Goal: Information Seeking & Learning: Learn about a topic

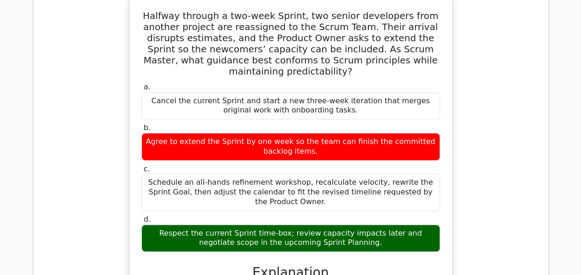
scroll to position [10590, 0]
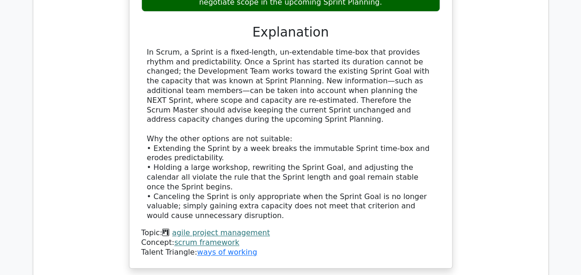
scroll to position [10856, 0]
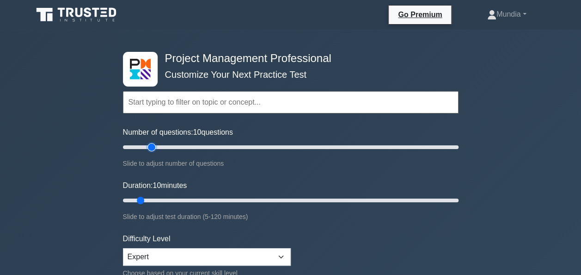
type input "20"
click at [153, 145] on input "Number of questions: 10 questions" at bounding box center [291, 147] width 336 height 11
click at [158, 198] on input "Duration: 15 minutes" at bounding box center [291, 200] width 336 height 11
click at [164, 199] on input "Duration: 20 minutes" at bounding box center [291, 200] width 336 height 11
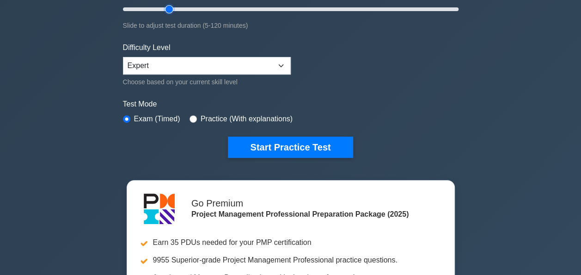
scroll to position [210, 0]
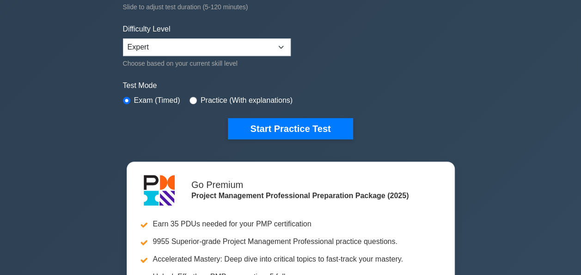
type input "5"
click at [411, 103] on div "Test Mode Exam (Timed) Practice (With explanations)" at bounding box center [291, 93] width 336 height 27
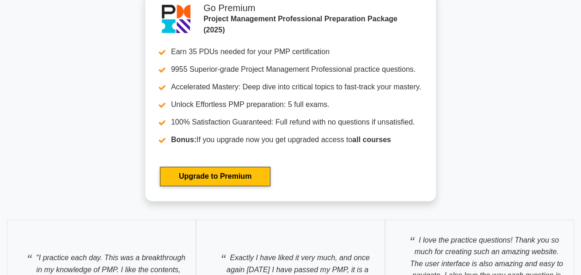
scroll to position [3929, 0]
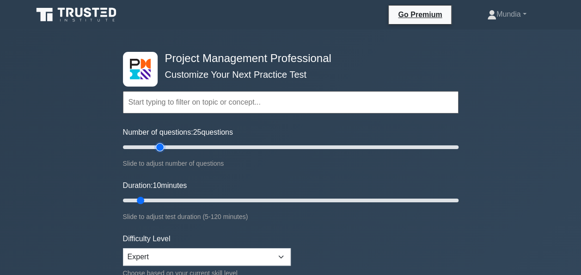
click at [159, 144] on input "Number of questions: 25 questions" at bounding box center [291, 147] width 336 height 11
type input "20"
click at [150, 147] on input "Number of questions: 20 questions" at bounding box center [291, 147] width 336 height 11
click at [161, 202] on input "Duration: 15 minutes" at bounding box center [291, 200] width 336 height 11
type input "20"
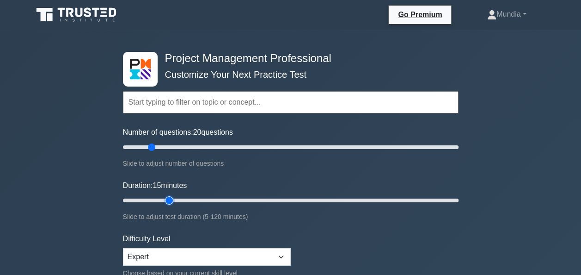
click at [168, 201] on input "Duration: 15 minutes" at bounding box center [291, 200] width 336 height 11
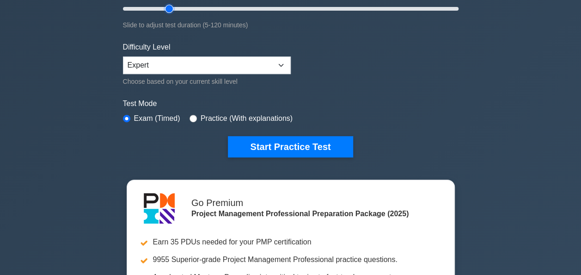
scroll to position [253, 0]
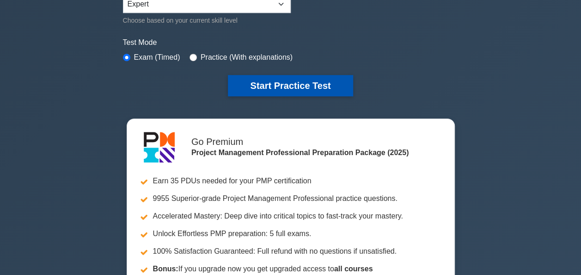
click at [289, 86] on button "Start Practice Test" at bounding box center [290, 85] width 125 height 21
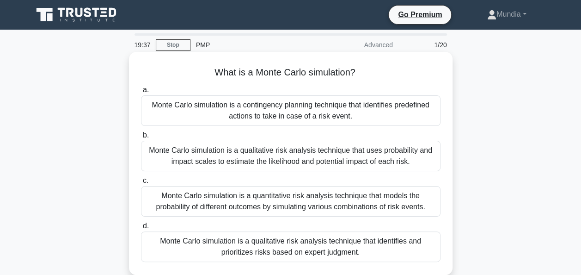
click at [316, 199] on div "Monte Carlo simulation is a quantitative risk analysis technique that models th…" at bounding box center [291, 201] width 300 height 31
click at [141, 184] on input "c. Monte Carlo simulation is a quantitative risk analysis technique that models…" at bounding box center [141, 181] width 0 height 6
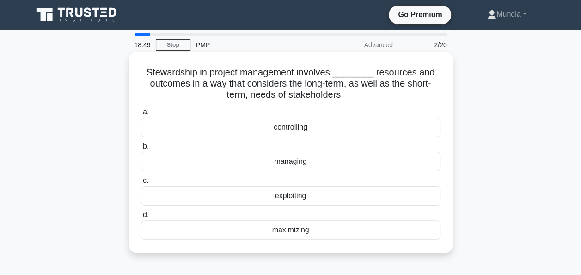
click at [294, 163] on div "managing" at bounding box center [291, 161] width 300 height 19
click at [141, 149] on input "b. managing" at bounding box center [141, 146] width 0 height 6
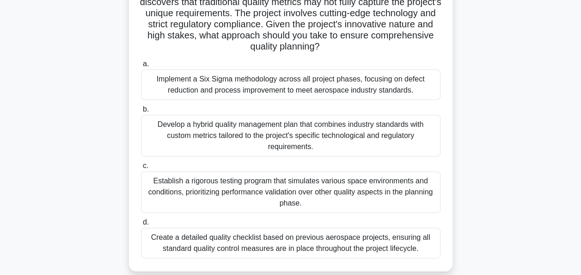
scroll to position [111, 0]
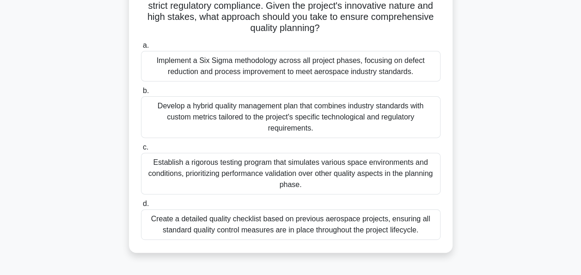
click at [288, 115] on div "Develop a hybrid quality management plan that combines industry standards with …" at bounding box center [291, 117] width 300 height 42
click at [141, 94] on input "b. Develop a hybrid quality management plan that combines industry standards wi…" at bounding box center [141, 91] width 0 height 6
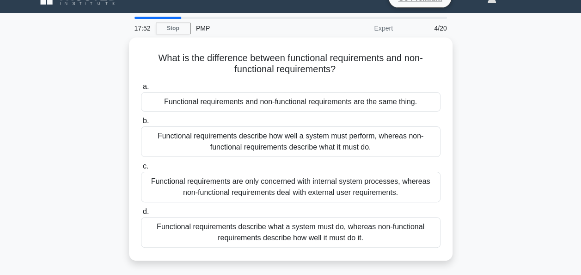
scroll to position [19, 0]
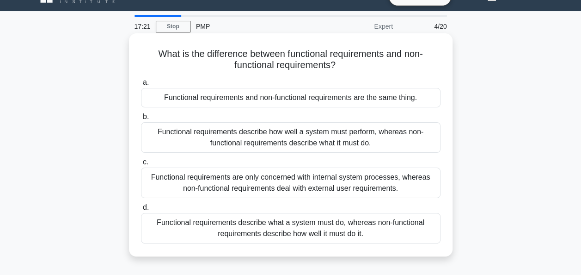
click at [320, 226] on div "Functional requirements describe what a system must do, whereas non-functional …" at bounding box center [291, 228] width 300 height 31
click at [141, 210] on input "d. Functional requirements describe what a system must do, whereas non-function…" at bounding box center [141, 207] width 0 height 6
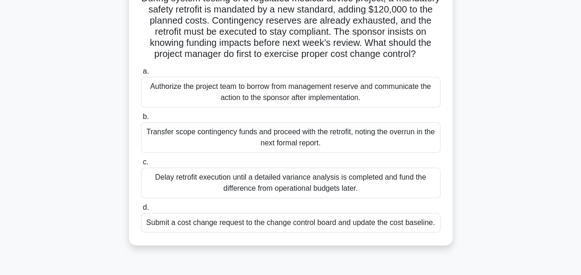
scroll to position [93, 0]
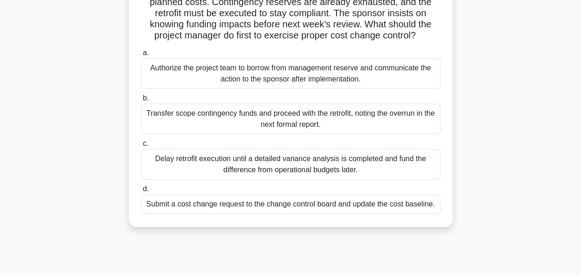
click at [263, 214] on div "Submit a cost change request to the change control board and update the cost ba…" at bounding box center [291, 203] width 300 height 19
click at [141, 192] on input "d. Submit a cost change request to the change control board and update the cost…" at bounding box center [141, 189] width 0 height 6
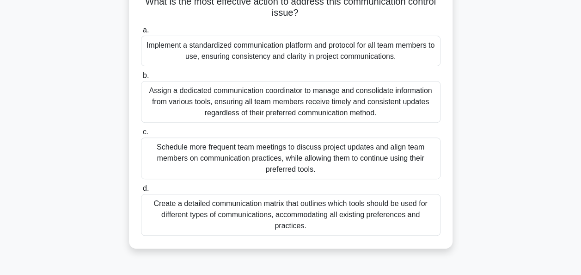
scroll to position [148, 0]
click at [268, 48] on div "Implement a standardized communication platform and protocol for all team membe…" at bounding box center [291, 51] width 300 height 31
click at [141, 34] on input "a. Implement a standardized communication platform and protocol for all team me…" at bounding box center [141, 31] width 0 height 6
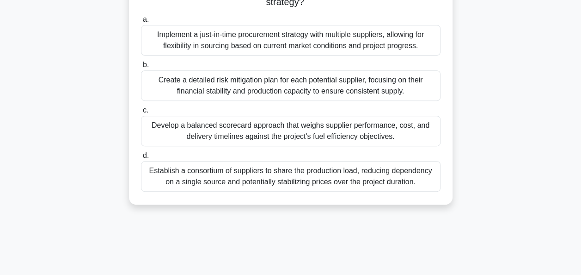
click at [205, 180] on div "Establish a consortium of suppliers to share the production load, reducing depe…" at bounding box center [291, 176] width 300 height 31
click at [141, 159] on input "d. Establish a consortium of suppliers to share the production load, reducing d…" at bounding box center [141, 156] width 0 height 6
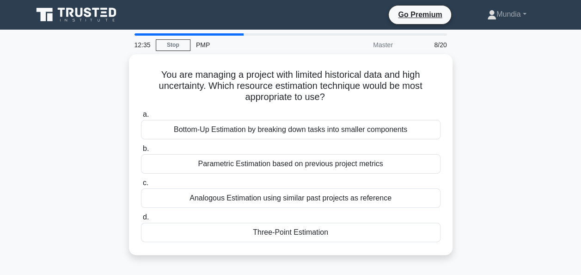
scroll to position [0, 0]
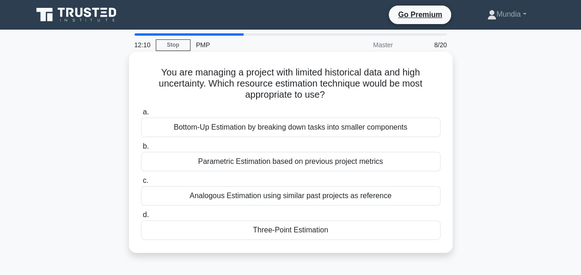
click at [278, 232] on div "Three-Point Estimation" at bounding box center [291, 229] width 300 height 19
click at [141, 218] on input "d. Three-Point Estimation" at bounding box center [141, 215] width 0 height 6
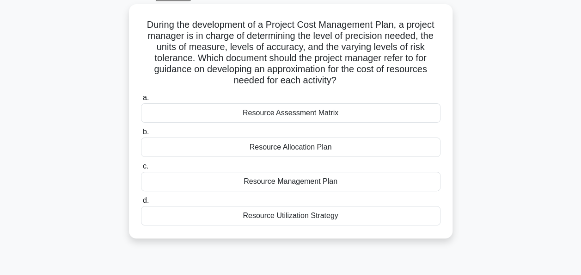
scroll to position [56, 0]
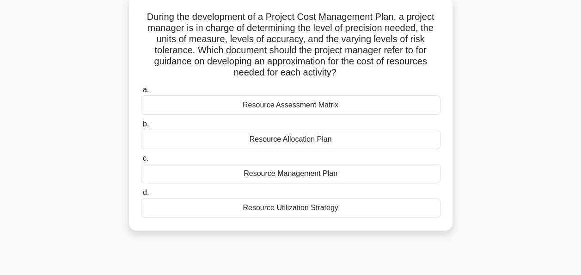
click at [294, 175] on div "Resource Management Plan" at bounding box center [291, 173] width 300 height 19
click at [141, 161] on input "c. Resource Management Plan" at bounding box center [141, 158] width 0 height 6
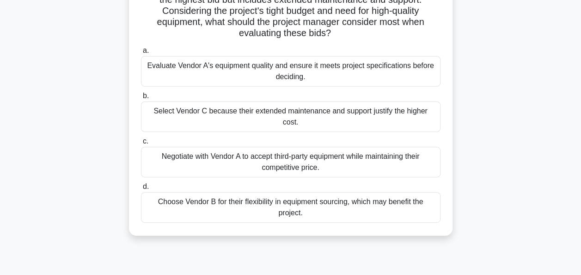
scroll to position [130, 0]
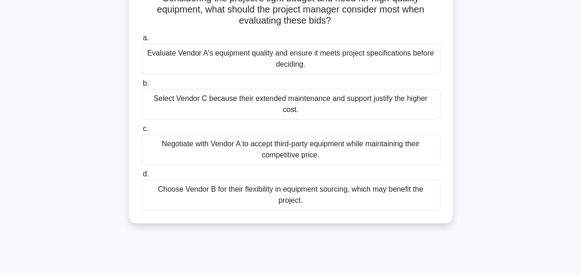
click at [316, 181] on div "Choose Vendor B for their flexibility in equipment sourcing, which may benefit …" at bounding box center [291, 194] width 300 height 31
click at [141, 177] on input "d. Choose Vendor B for their flexibility in equipment sourcing, which may benef…" at bounding box center [141, 174] width 0 height 6
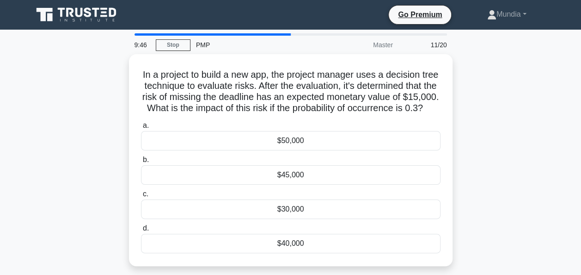
scroll to position [0, 0]
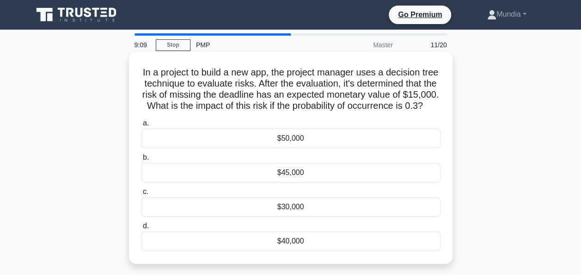
click at [295, 182] on div "$45,000" at bounding box center [291, 172] width 300 height 19
click at [141, 161] on input "b. $45,000" at bounding box center [141, 157] width 0 height 6
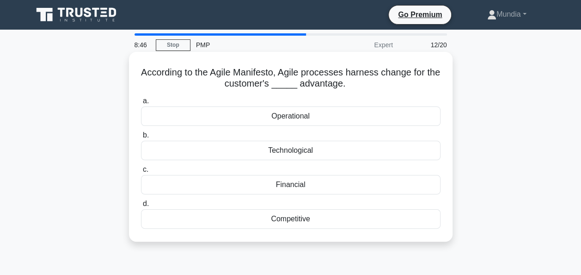
click at [291, 216] on div "Competitive" at bounding box center [291, 218] width 300 height 19
click at [141, 207] on input "d. Competitive" at bounding box center [141, 204] width 0 height 6
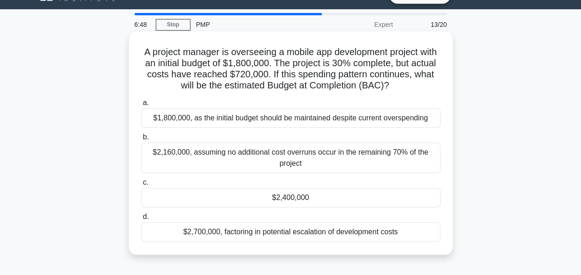
scroll to position [19, 0]
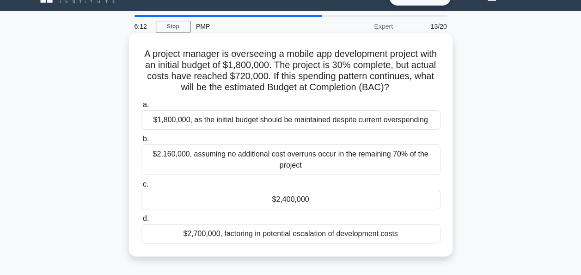
click at [248, 155] on div "$2,160,000, assuming no additional cost overruns occur in the remaining 70% of …" at bounding box center [291, 159] width 300 height 31
click at [141, 142] on input "b. $2,160,000, assuming no additional cost overruns occur in the remaining 70% …" at bounding box center [141, 139] width 0 height 6
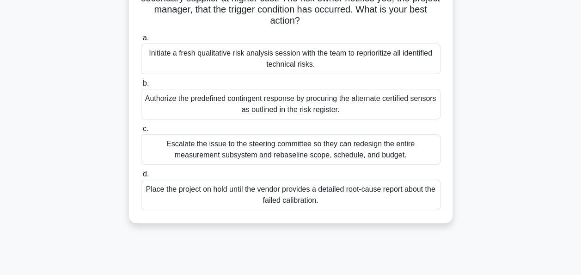
scroll to position [148, 0]
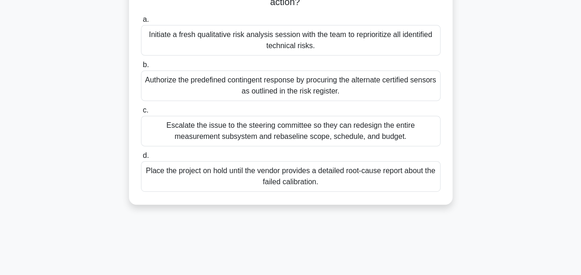
click at [268, 85] on div "Authorize the predefined contingent response by procuring the alternate certifi…" at bounding box center [291, 85] width 300 height 31
click at [141, 68] on input "b. Authorize the predefined contingent response by procuring the alternate cert…" at bounding box center [141, 65] width 0 height 6
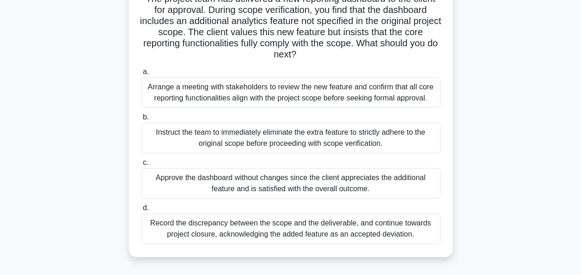
scroll to position [74, 0]
click at [284, 93] on div "Arrange a meeting with stakeholders to review the new feature and confirm that …" at bounding box center [291, 92] width 300 height 31
click at [141, 74] on input "a. Arrange a meeting with stakeholders to review the new feature and confirm th…" at bounding box center [141, 71] width 0 height 6
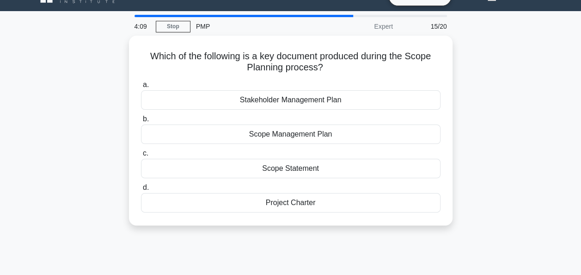
scroll to position [0, 0]
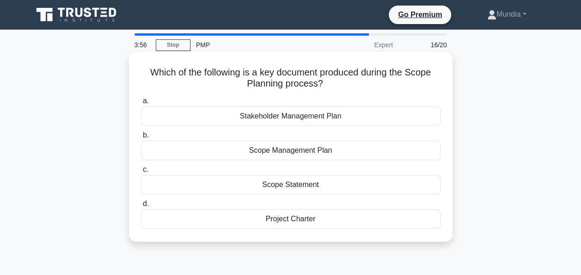
click at [296, 184] on div "Scope Statement" at bounding box center [291, 184] width 300 height 19
click at [141, 173] on input "c. Scope Statement" at bounding box center [141, 170] width 0 height 6
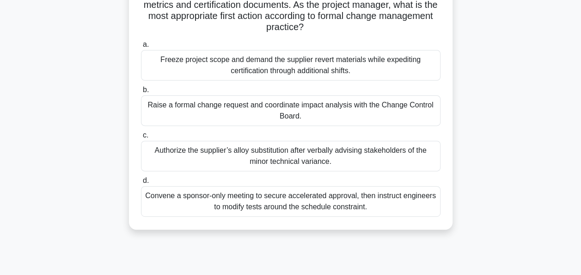
scroll to position [111, 0]
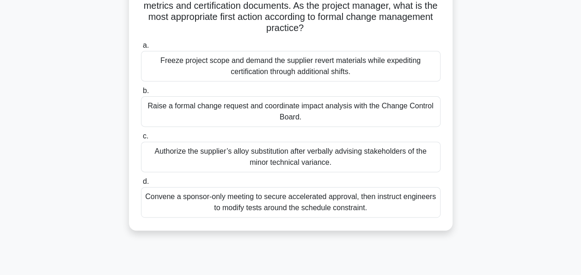
click at [290, 110] on div "Raise a formal change request and coordinate impact analysis with the Change Co…" at bounding box center [291, 111] width 300 height 31
click at [141, 94] on input "b. Raise a formal change request and coordinate impact analysis with the Change…" at bounding box center [141, 91] width 0 height 6
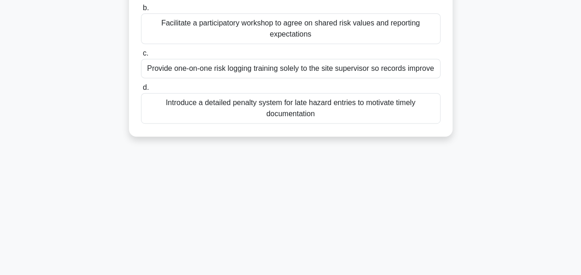
scroll to position [167, 0]
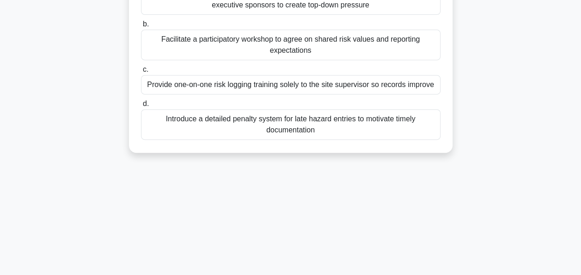
click at [294, 52] on div "Facilitate a participatory workshop to agree on shared risk values and reportin…" at bounding box center [291, 45] width 300 height 31
click at [141, 27] on input "b. Facilitate a participatory workshop to agree on shared risk values and repor…" at bounding box center [141, 24] width 0 height 6
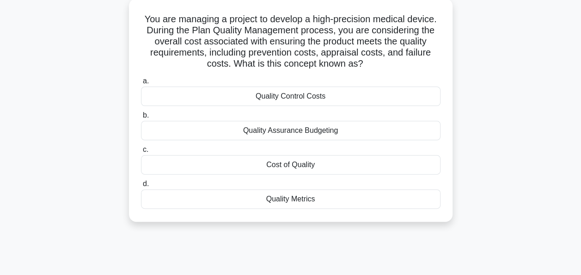
scroll to position [74, 0]
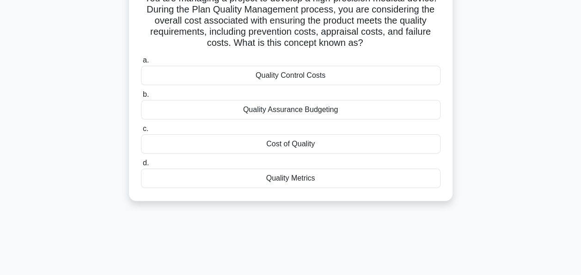
click at [295, 141] on div "Cost of Quality" at bounding box center [291, 143] width 300 height 19
click at [141, 132] on input "c. Cost of Quality" at bounding box center [141, 129] width 0 height 6
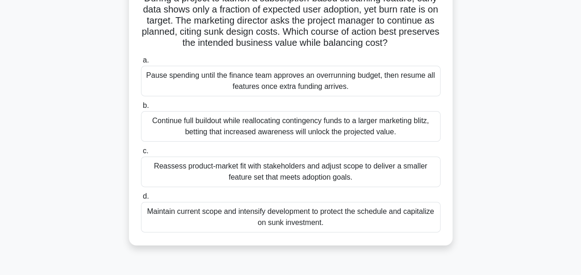
click at [298, 167] on div "Reassess product-market fit with stakeholders and adjust scope to deliver a sma…" at bounding box center [291, 171] width 300 height 31
click at [141, 154] on input "c. Reassess product-market fit with stakeholders and adjust scope to deliver a …" at bounding box center [141, 151] width 0 height 6
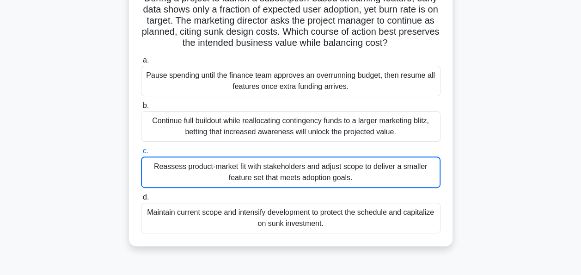
click at [141, 103] on input "b. Continue full buildout while reallocating contingency funds to a larger mark…" at bounding box center [141, 106] width 0 height 6
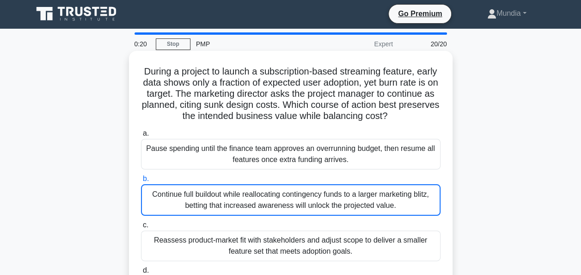
scroll to position [0, 0]
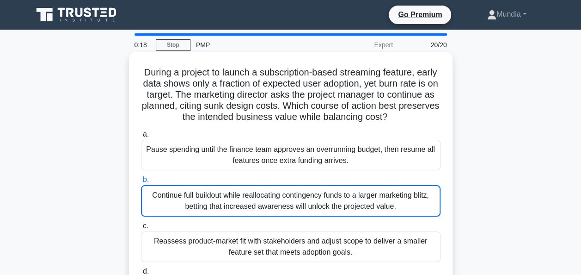
click at [141, 223] on input "c. Reassess product-market fit with stakeholders and adjust scope to deliver a …" at bounding box center [141, 226] width 0 height 6
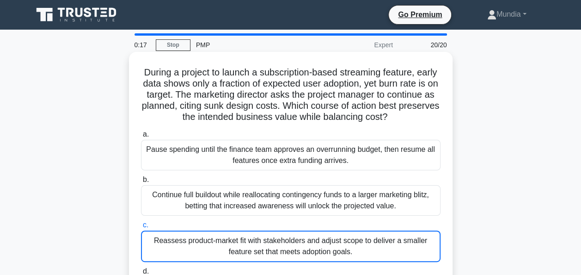
click at [141, 268] on input "d. Maintain current scope and intensify development to protect the schedule and…" at bounding box center [141, 271] width 0 height 6
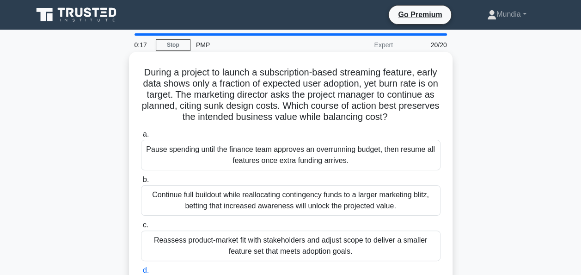
scroll to position [0, 0]
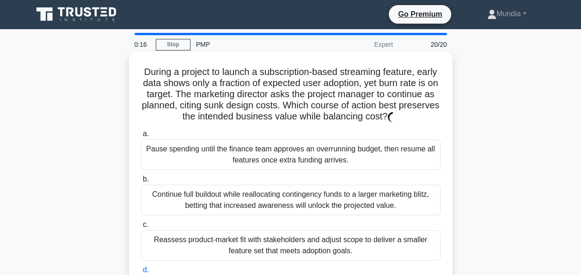
click at [141, 176] on input "b. Continue full buildout while reallocating contingency funds to a larger mark…" at bounding box center [141, 179] width 0 height 6
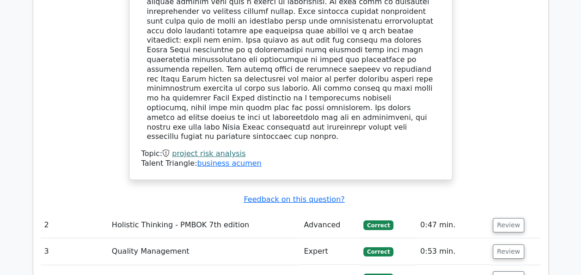
scroll to position [1462, 0]
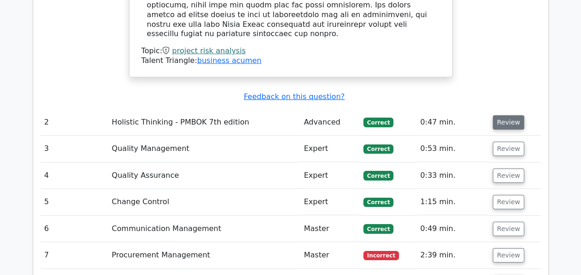
click at [502, 115] on button "Review" at bounding box center [508, 122] width 31 height 14
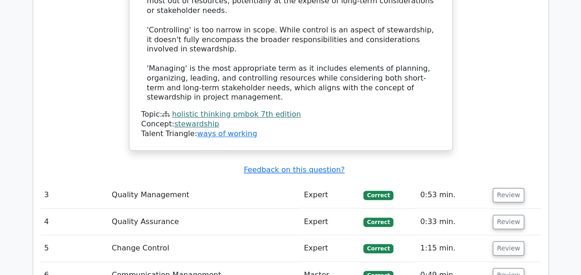
scroll to position [1943, 0]
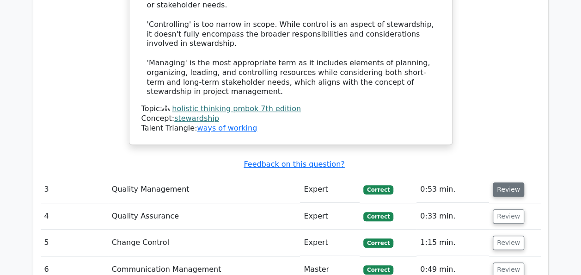
click at [512, 182] on button "Review" at bounding box center [508, 189] width 31 height 14
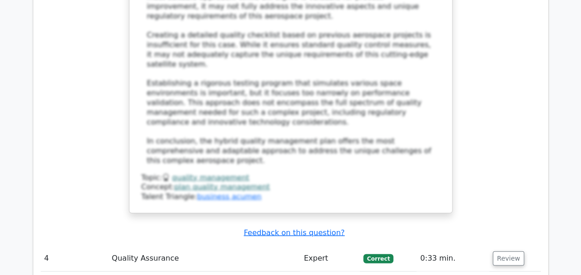
scroll to position [2683, 0]
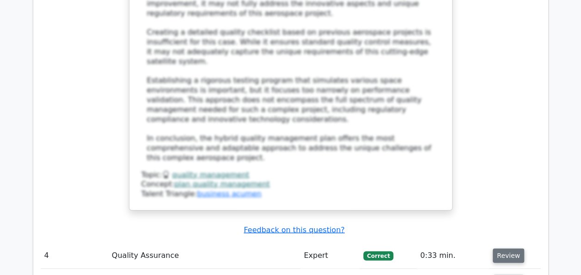
click at [509, 248] on button "Review" at bounding box center [508, 255] width 31 height 14
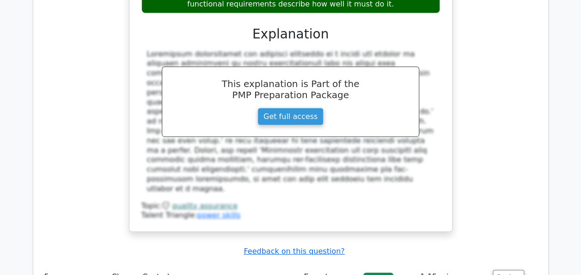
scroll to position [3145, 0]
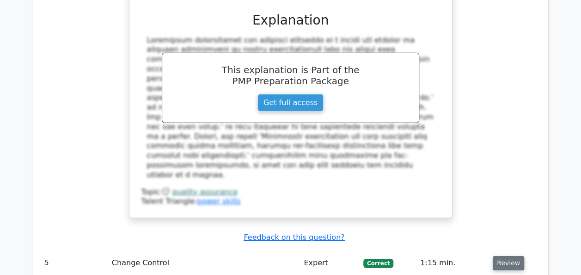
click at [513, 256] on button "Review" at bounding box center [508, 263] width 31 height 14
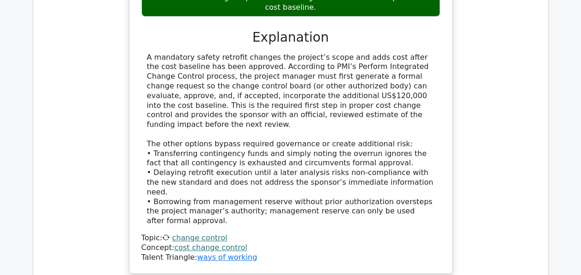
scroll to position [3682, 0]
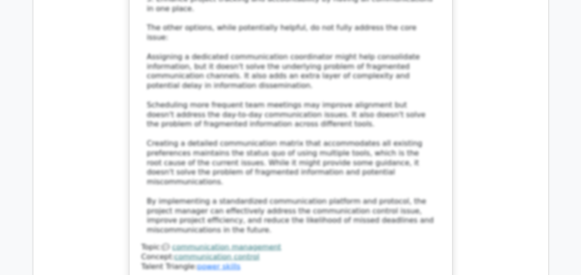
scroll to position [4496, 0]
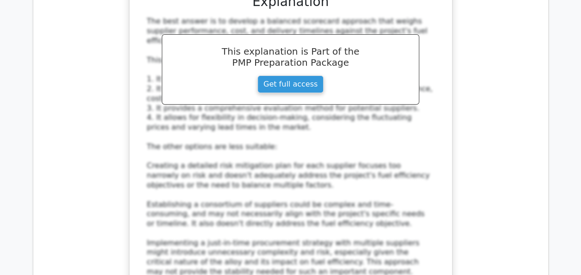
scroll to position [5162, 0]
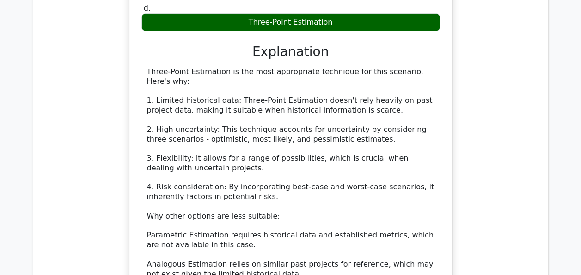
scroll to position [5717, 0]
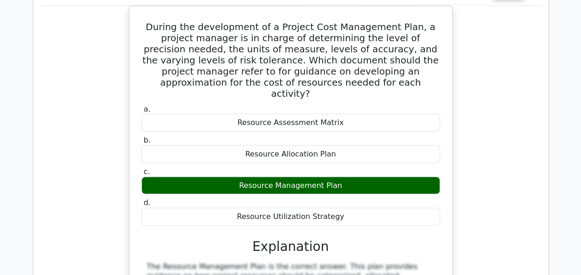
scroll to position [6143, 0]
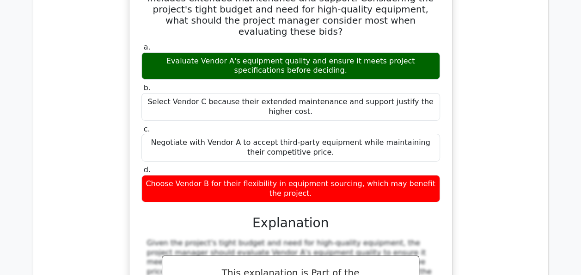
scroll to position [6735, 0]
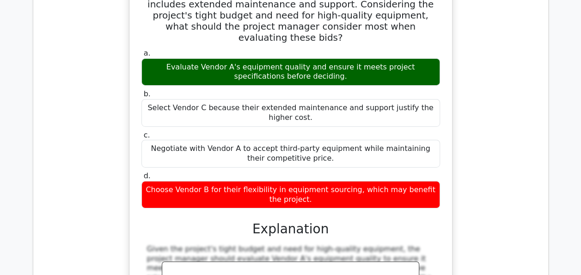
scroll to position [6727, 0]
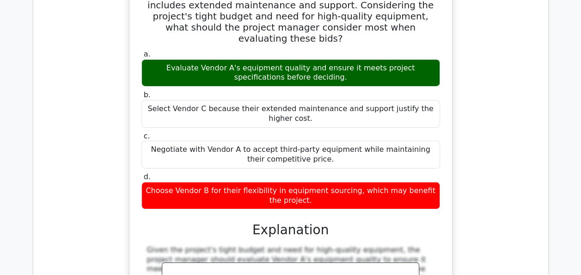
drag, startPoint x: 261, startPoint y: 170, endPoint x: 143, endPoint y: 92, distance: 141.1
copy div "In a project to build a new app, the project manager uses a decision tree techn…"
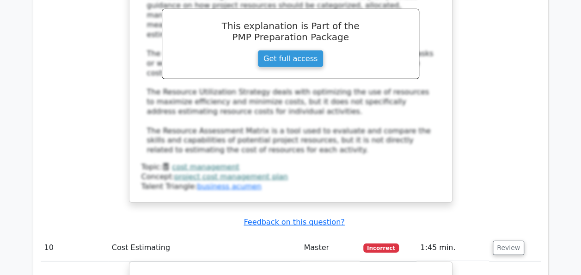
scroll to position [6320, 0]
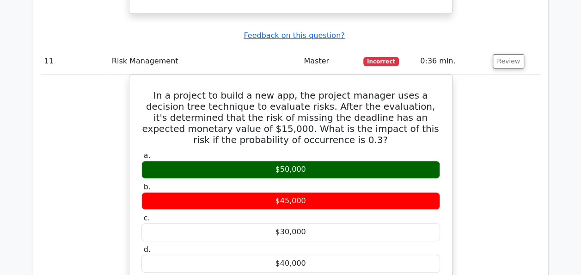
scroll to position [7116, 0]
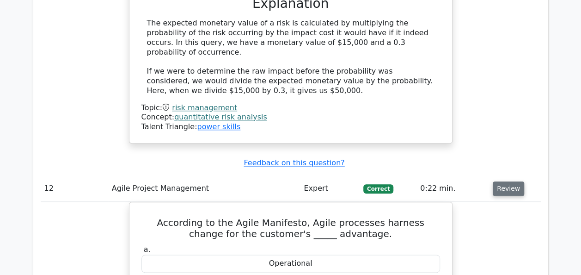
scroll to position [7467, 0]
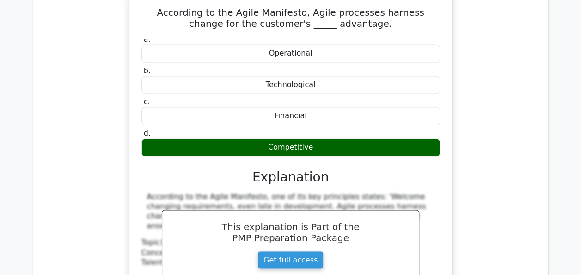
scroll to position [7578, 0]
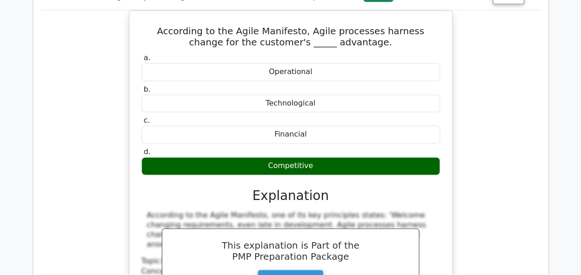
drag, startPoint x: 147, startPoint y: 40, endPoint x: 405, endPoint y: 203, distance: 305.3
copy div "A project manager is overseeing a mobile app development project with an initia…"
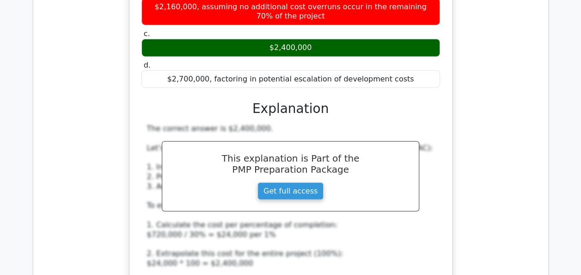
scroll to position [8133, 0]
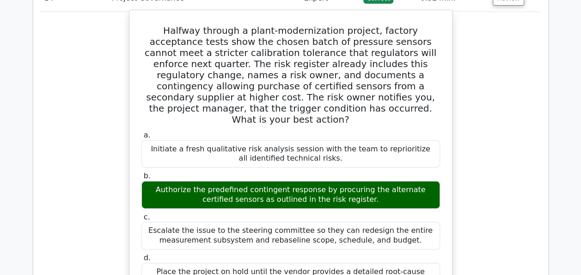
scroll to position [8670, 0]
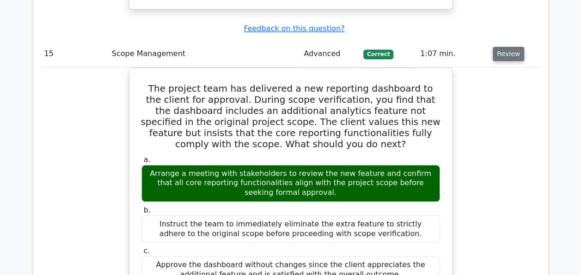
scroll to position [9170, 0]
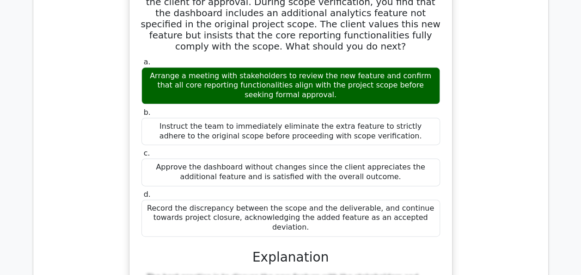
scroll to position [9244, 0]
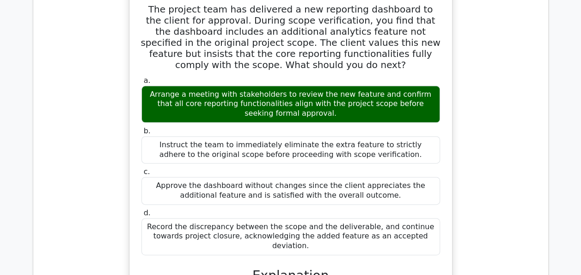
drag, startPoint x: 315, startPoint y: 177, endPoint x: 146, endPoint y: 48, distance: 213.5
copy div "Which of the following is a key document produced during the Scope Planning pro…"
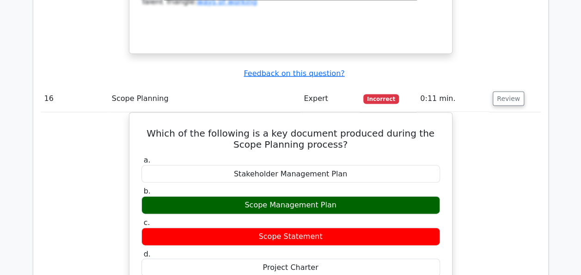
scroll to position [9632, 0]
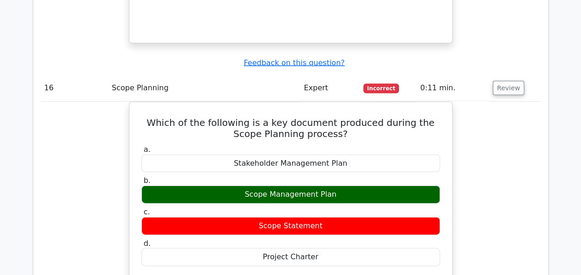
drag, startPoint x: 153, startPoint y: 73, endPoint x: 275, endPoint y: 77, distance: 122.2
drag, startPoint x: 275, startPoint y: 77, endPoint x: 302, endPoint y: 83, distance: 27.6
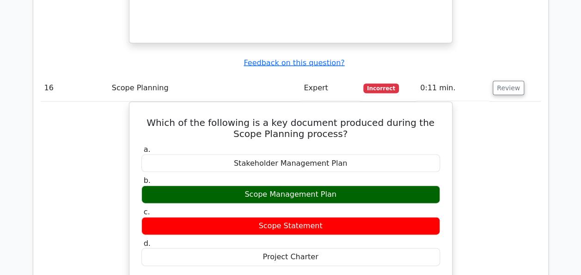
drag, startPoint x: 372, startPoint y: 81, endPoint x: 372, endPoint y: 92, distance: 11.1
drag, startPoint x: 193, startPoint y: 87, endPoint x: 348, endPoint y: 103, distance: 155.9
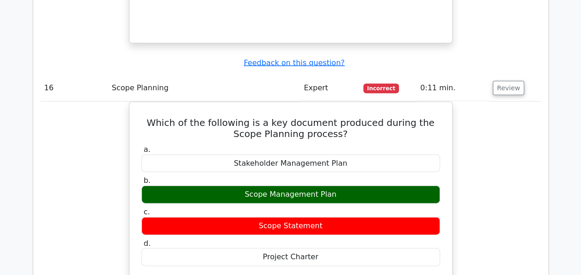
drag, startPoint x: 154, startPoint y: 99, endPoint x: 294, endPoint y: 117, distance: 141.3
drag, startPoint x: 294, startPoint y: 117, endPoint x: 243, endPoint y: 111, distance: 51.2
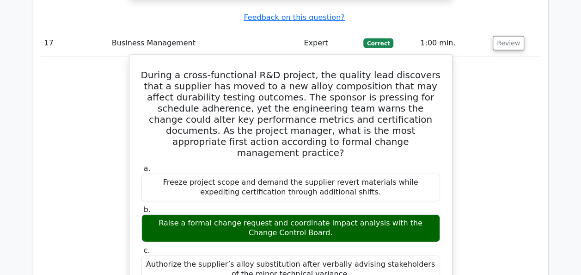
scroll to position [10039, 0]
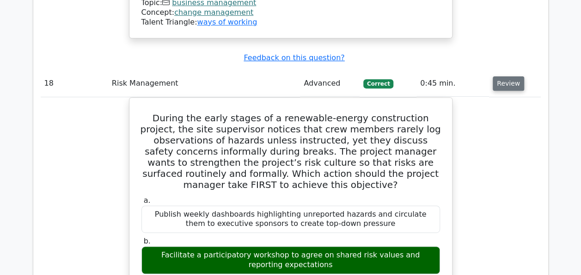
scroll to position [10631, 0]
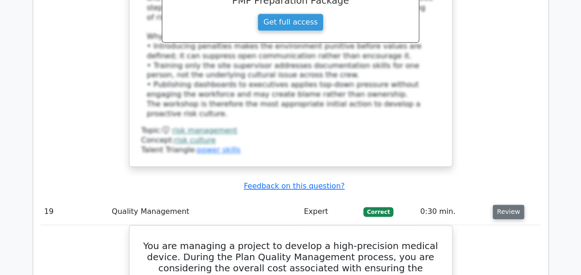
scroll to position [11075, 0]
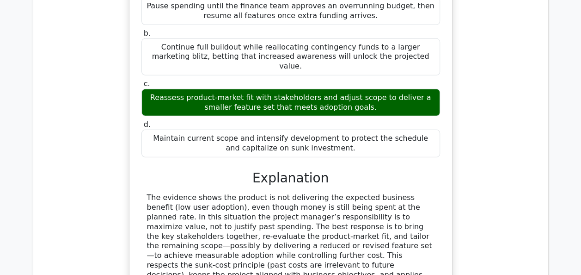
scroll to position [11843, 0]
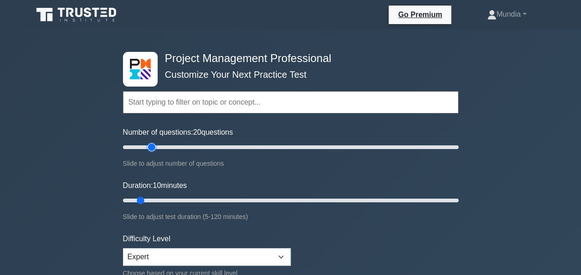
type input "20"
click at [149, 149] on input "Number of questions: 20 questions" at bounding box center [291, 147] width 336 height 11
type input "20"
click at [167, 198] on input "Duration: 20 minutes" at bounding box center [291, 200] width 336 height 11
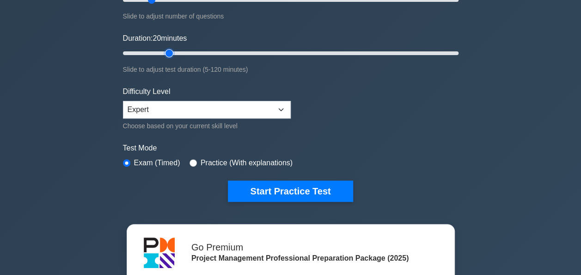
scroll to position [148, 0]
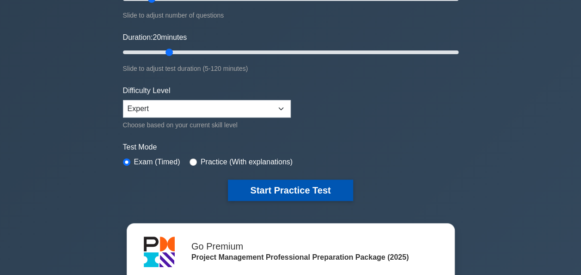
click at [247, 185] on button "Start Practice Test" at bounding box center [290, 189] width 125 height 21
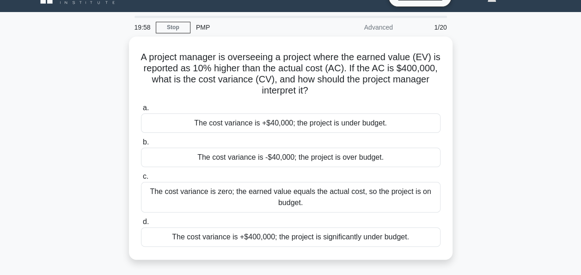
scroll to position [19, 0]
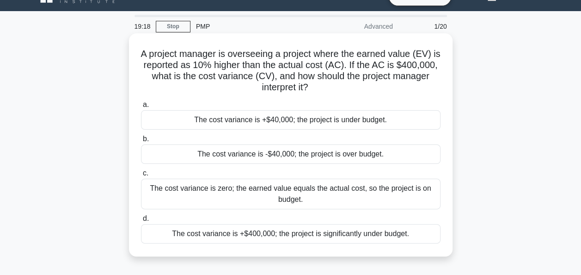
click at [282, 154] on div "The cost variance is -$40,000; the project is over budget." at bounding box center [291, 153] width 300 height 19
click at [141, 142] on input "b. The cost variance is -$40,000; the project is over budget." at bounding box center [141, 139] width 0 height 6
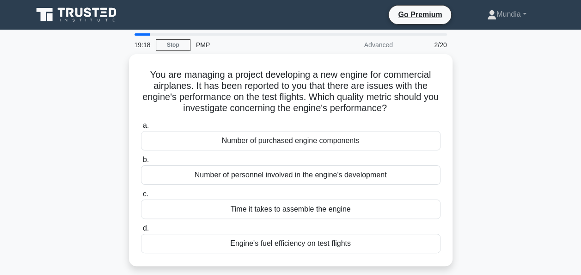
scroll to position [0, 0]
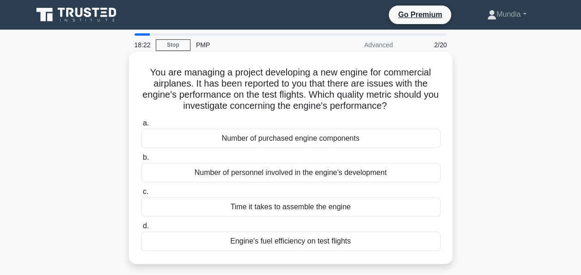
click at [286, 242] on div "Engine's fuel efficiency on test flights" at bounding box center [291, 240] width 300 height 19
click at [141, 229] on input "d. Engine's fuel efficiency on test flights" at bounding box center [141, 226] width 0 height 6
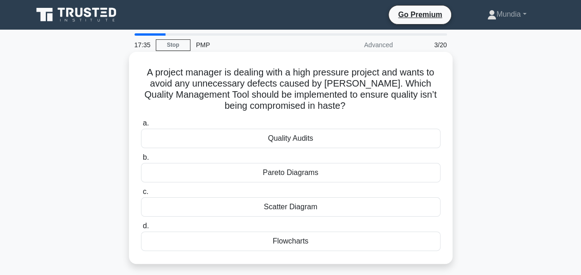
click at [291, 141] on div "Quality Audits" at bounding box center [291, 138] width 300 height 19
click at [141, 126] on input "a. Quality Audits" at bounding box center [141, 123] width 0 height 6
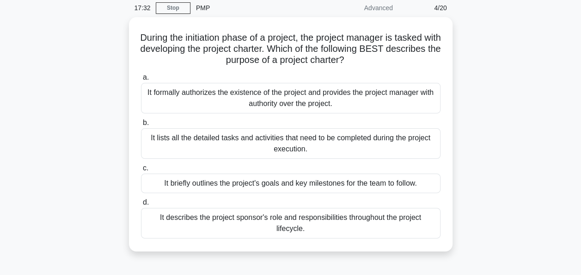
scroll to position [56, 0]
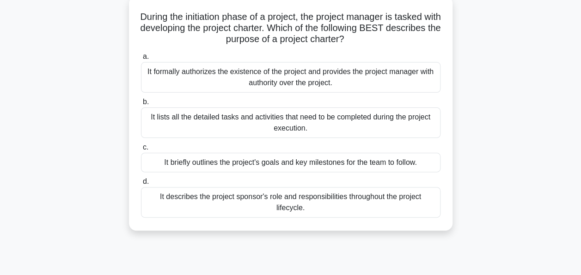
click at [303, 80] on div "It formally authorizes the existence of the project and provides the project ma…" at bounding box center [291, 77] width 300 height 31
click at [141, 60] on input "a. It formally authorizes the existence of the project and provides the project…" at bounding box center [141, 57] width 0 height 6
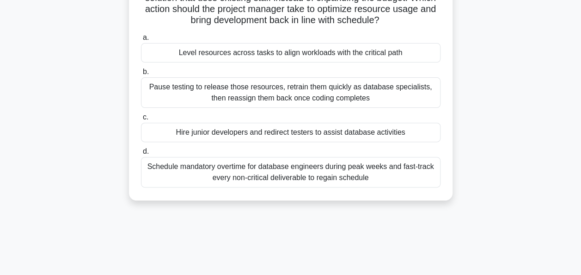
scroll to position [111, 0]
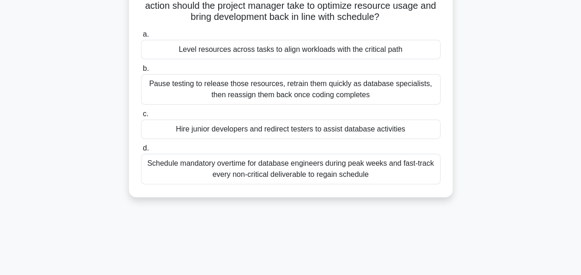
click at [268, 51] on div "Level resources across tasks to align workloads with the critical path" at bounding box center [291, 49] width 300 height 19
click at [141, 37] on input "a. Level resources across tasks to align workloads with the critical path" at bounding box center [141, 34] width 0 height 6
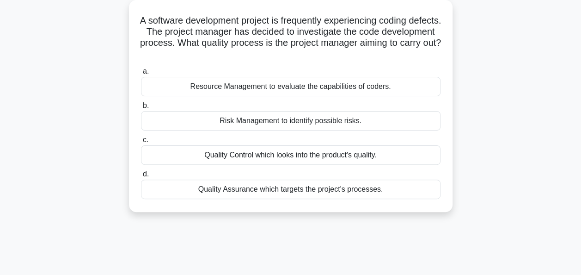
scroll to position [56, 0]
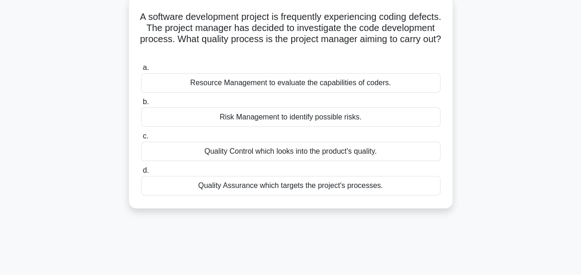
click at [302, 189] on div "Quality Assurance which targets the project's processes." at bounding box center [291, 185] width 300 height 19
click at [141, 173] on input "d. Quality Assurance which targets the project's processes." at bounding box center [141, 170] width 0 height 6
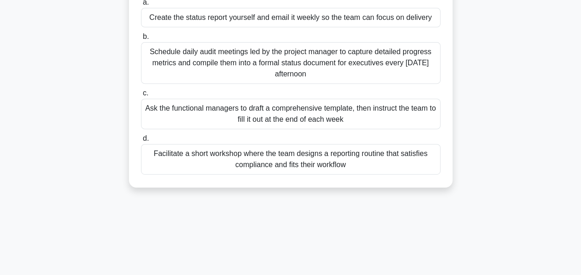
scroll to position [148, 0]
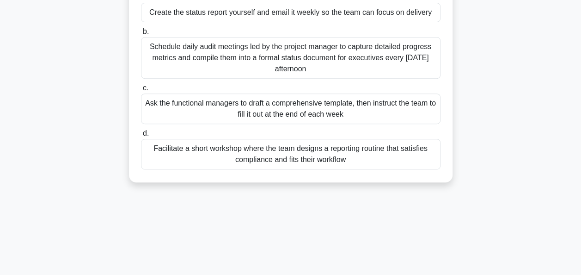
click at [299, 15] on div "Create the status report yourself and email it weekly so the team can focus on …" at bounding box center [291, 12] width 300 height 19
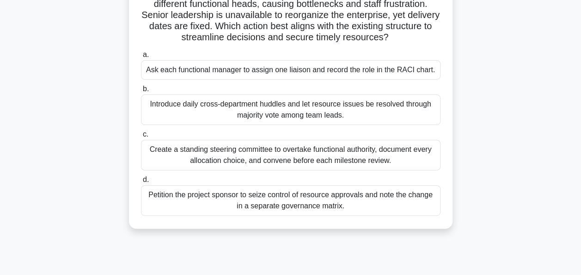
scroll to position [93, 0]
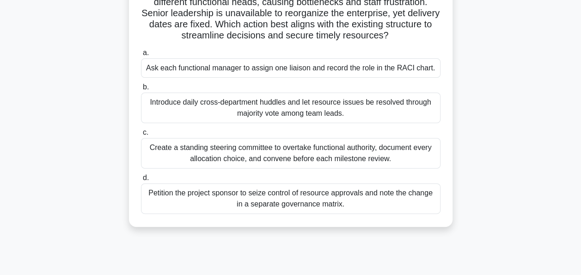
click at [261, 69] on div "Ask each functional manager to assign one liaison and record the role in the RA…" at bounding box center [291, 67] width 300 height 19
click at [141, 56] on input "a. Ask each functional manager to assign one liaison and record the role in the…" at bounding box center [141, 53] width 0 height 6
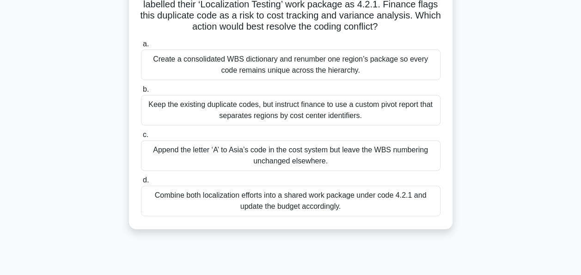
scroll to position [74, 0]
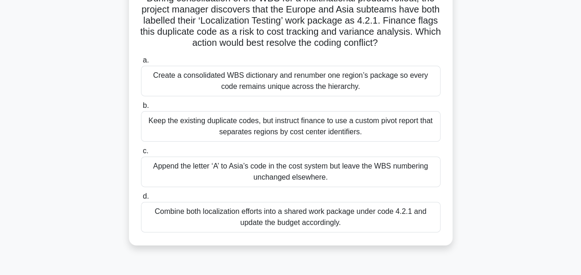
click at [290, 78] on div "Create a consolidated WBS dictionary and renumber one region’s package so every…" at bounding box center [291, 81] width 300 height 31
click at [141, 63] on input "a. Create a consolidated WBS dictionary and renumber one region’s package so ev…" at bounding box center [141, 60] width 0 height 6
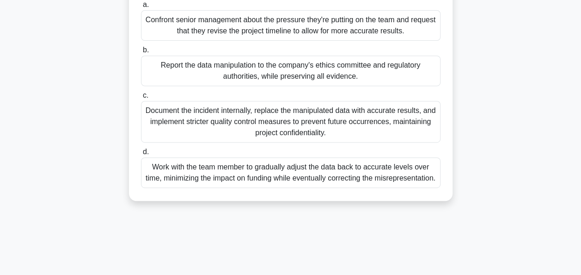
scroll to position [167, 0]
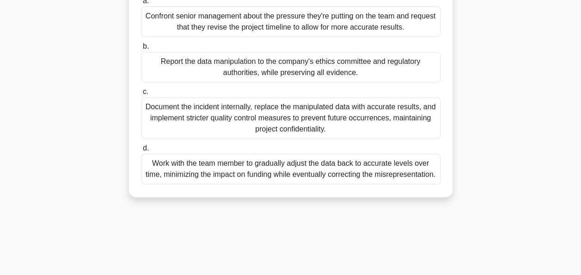
click at [292, 68] on div "Report the data manipulation to the company's ethics committee and regulatory a…" at bounding box center [291, 67] width 300 height 31
click at [141, 49] on input "b. Report the data manipulation to the company's ethics committee and regulator…" at bounding box center [141, 46] width 0 height 6
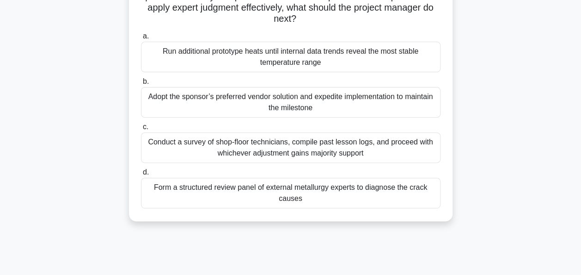
scroll to position [111, 0]
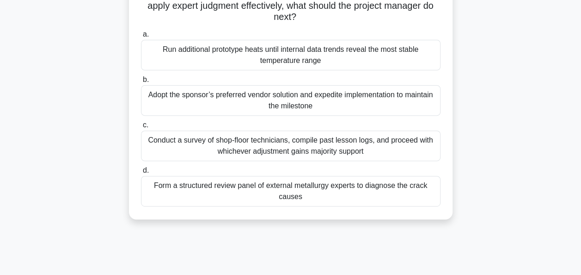
click at [279, 54] on div "Run additional prototype heats until internal data trends reveal the most stabl…" at bounding box center [291, 55] width 300 height 31
click at [141, 37] on input "a. Run additional prototype heats until internal data trends reveal the most st…" at bounding box center [141, 34] width 0 height 6
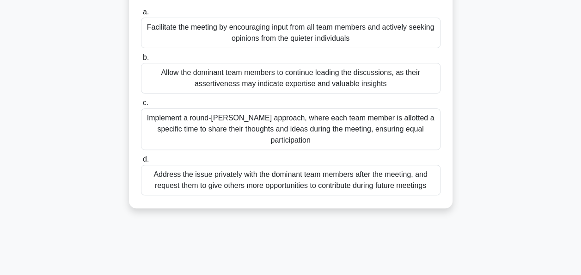
click at [280, 44] on div "Facilitate the meeting by encouraging input from all team members and actively …" at bounding box center [291, 33] width 300 height 31
click at [141, 15] on input "a. Facilitate the meeting by encouraging input from all team members and active…" at bounding box center [141, 12] width 0 height 6
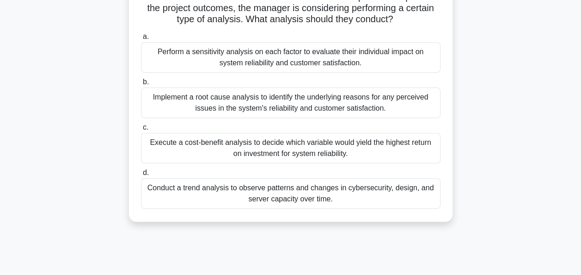
scroll to position [93, 0]
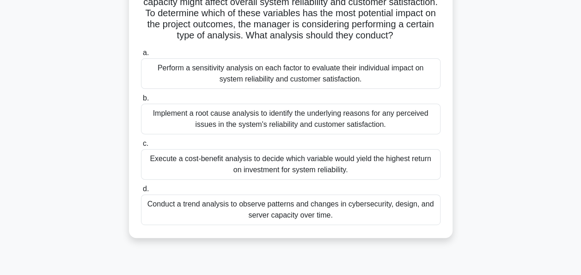
click at [266, 87] on div "Perform a sensitivity analysis on each factor to evaluate their individual impa…" at bounding box center [291, 73] width 300 height 31
click at [141, 56] on input "a. Perform a sensitivity analysis on each factor to evaluate their individual i…" at bounding box center [141, 53] width 0 height 6
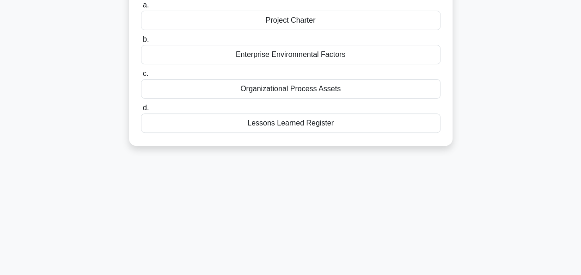
scroll to position [111, 0]
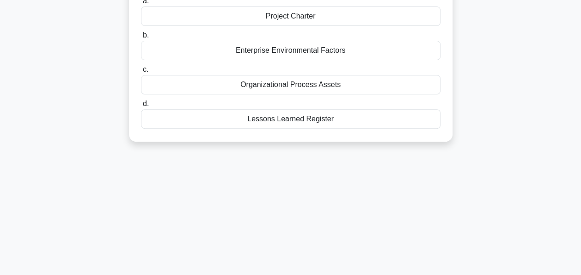
click at [298, 120] on div "Lessons Learned Register" at bounding box center [291, 118] width 300 height 19
click at [141, 107] on input "d. Lessons Learned Register" at bounding box center [141, 104] width 0 height 6
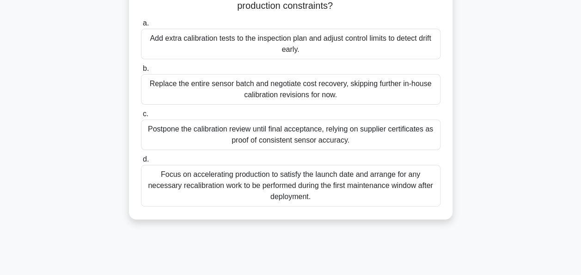
click at [291, 44] on div "Add extra calibration tests to the inspection plan and adjust control limits to…" at bounding box center [291, 44] width 300 height 31
click at [141, 26] on input "a. Add extra calibration tests to the inspection plan and adjust control limits…" at bounding box center [141, 23] width 0 height 6
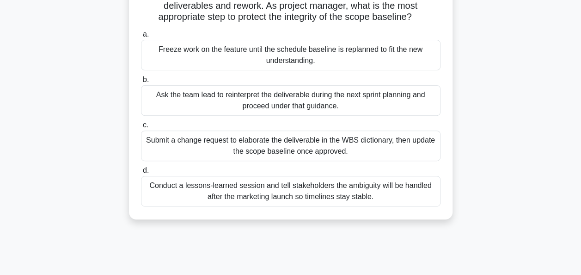
click at [332, 152] on div "Submit a change request to elaborate the deliverable in the WBS dictionary, the…" at bounding box center [291, 145] width 300 height 31
click at [141, 128] on input "c. Submit a change request to elaborate the deliverable in the WBS dictionary, …" at bounding box center [141, 125] width 0 height 6
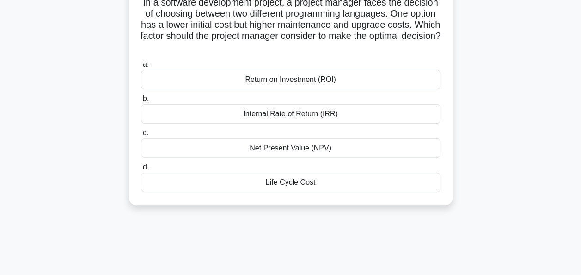
scroll to position [74, 0]
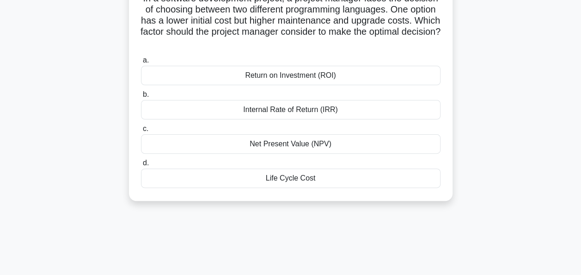
click at [283, 180] on div "Life Cycle Cost" at bounding box center [291, 177] width 300 height 19
click at [141, 166] on input "d. Life Cycle Cost" at bounding box center [141, 163] width 0 height 6
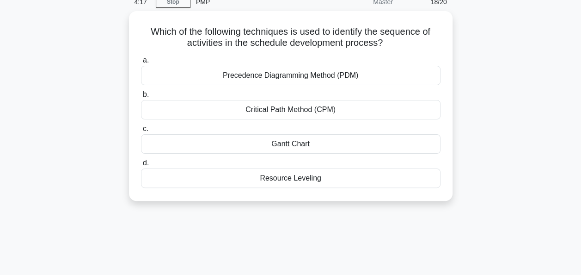
scroll to position [0, 0]
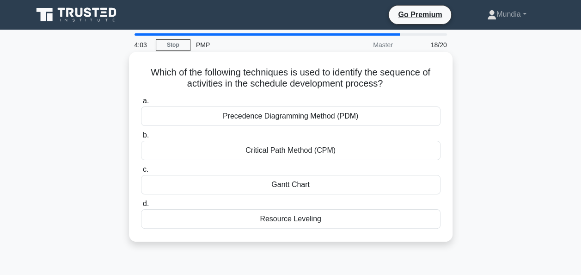
click at [298, 154] on div "Critical Path Method (CPM)" at bounding box center [291, 150] width 300 height 19
click at [141, 138] on input "b. Critical Path Method (CPM)" at bounding box center [141, 135] width 0 height 6
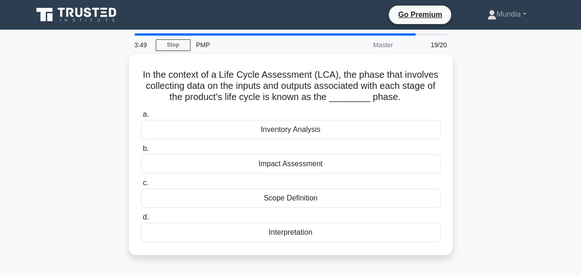
scroll to position [19, 0]
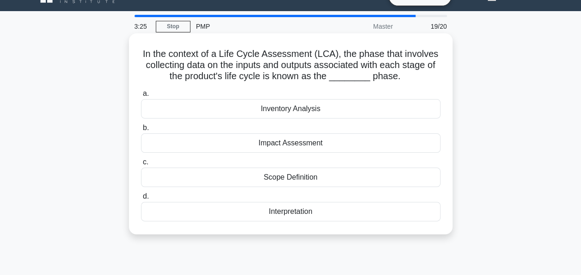
click at [294, 148] on div "Impact Assessment" at bounding box center [291, 142] width 300 height 19
click at [141, 131] on input "b. Impact Assessment" at bounding box center [141, 128] width 0 height 6
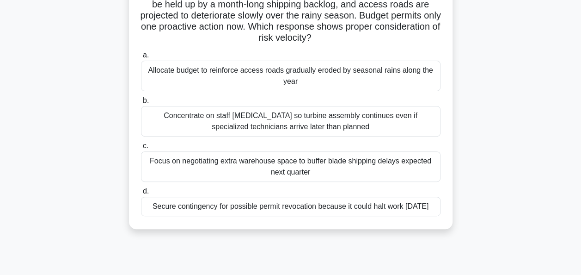
scroll to position [111, 0]
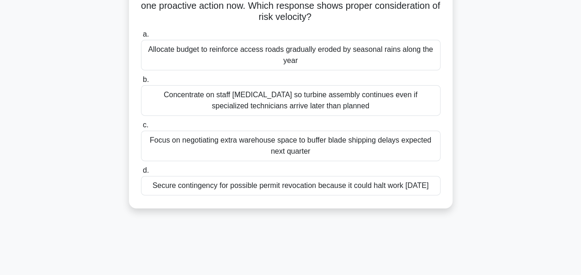
click at [287, 185] on div "Secure contingency for possible permit revocation because it could halt work [D…" at bounding box center [291, 185] width 300 height 19
click at [141, 173] on input "d. Secure contingency for possible permit revocation because it could halt work…" at bounding box center [141, 170] width 0 height 6
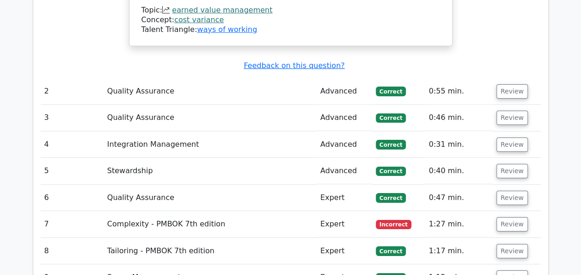
scroll to position [1480, 0]
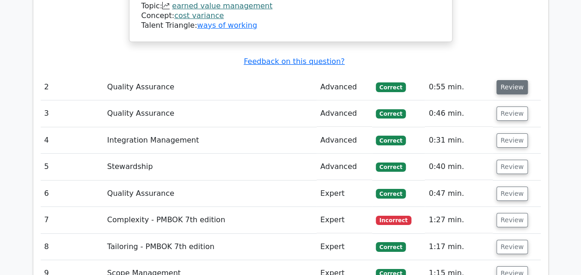
click at [510, 80] on button "Review" at bounding box center [512, 87] width 31 height 14
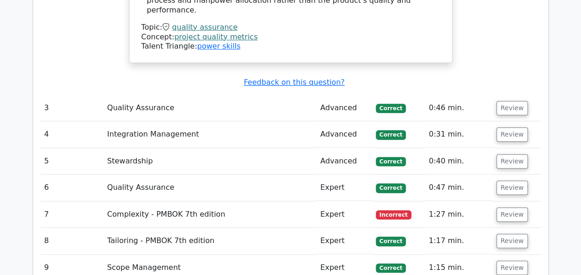
scroll to position [1906, 0]
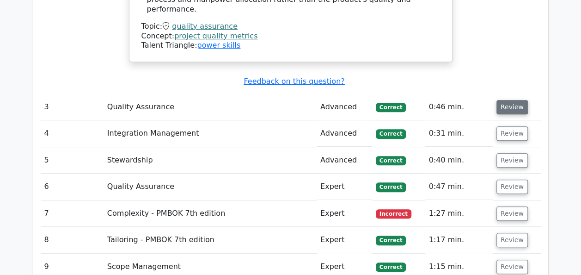
click at [508, 100] on button "Review" at bounding box center [512, 107] width 31 height 14
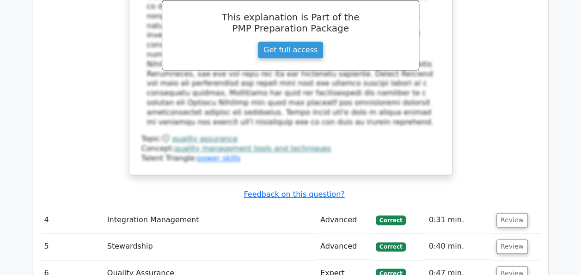
scroll to position [2294, 0]
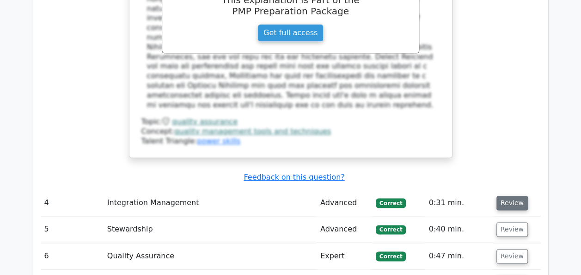
click at [514, 196] on button "Review" at bounding box center [512, 203] width 31 height 14
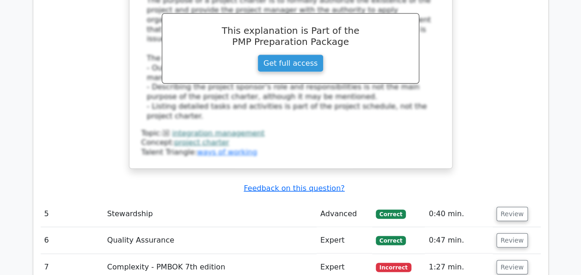
scroll to position [2775, 0]
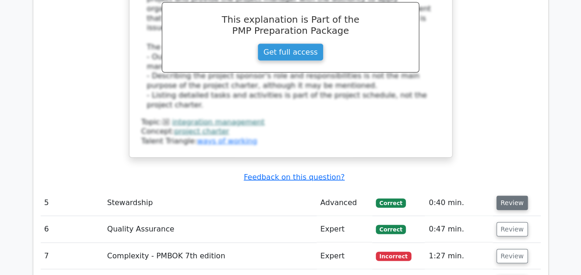
click at [511, 196] on button "Review" at bounding box center [512, 203] width 31 height 14
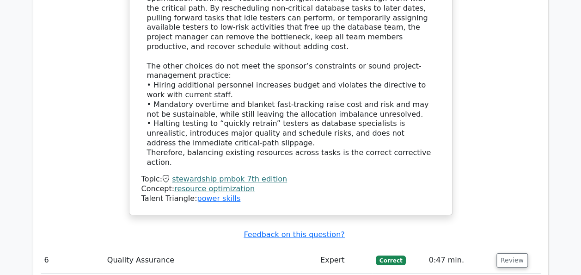
scroll to position [3312, 0]
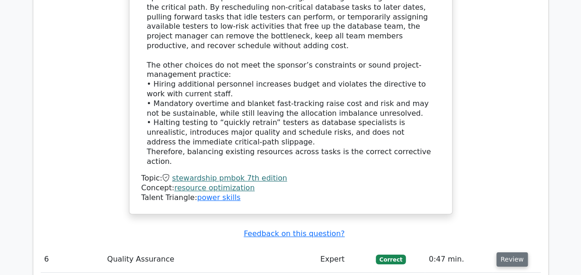
click at [513, 252] on button "Review" at bounding box center [512, 259] width 31 height 14
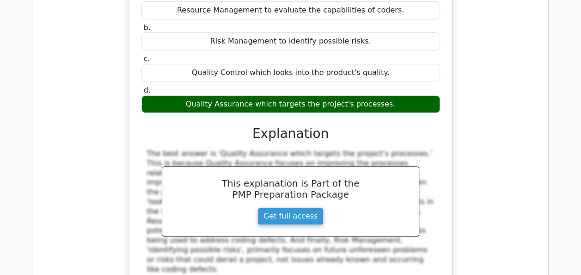
scroll to position [3719, 0]
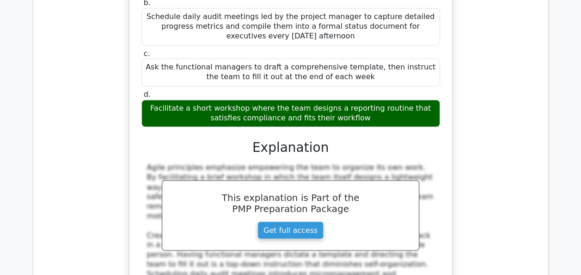
scroll to position [4182, 0]
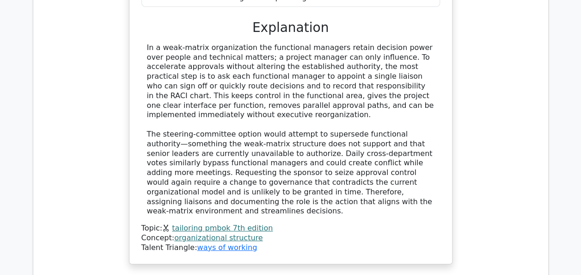
scroll to position [4848, 0]
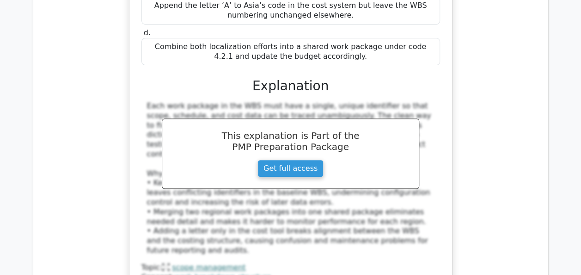
scroll to position [5366, 0]
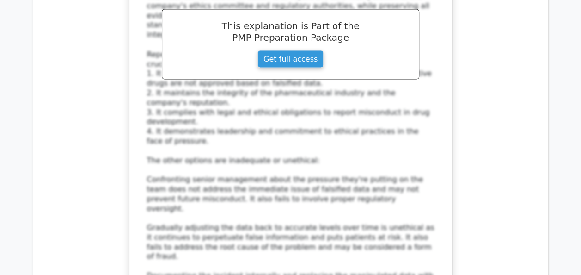
scroll to position [6106, 0]
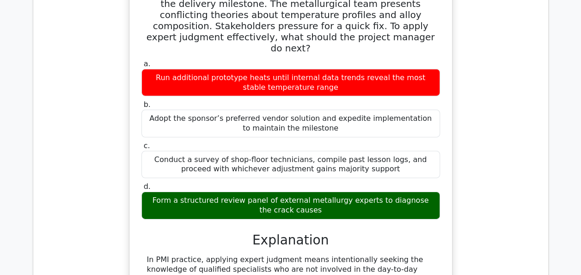
scroll to position [6680, 0]
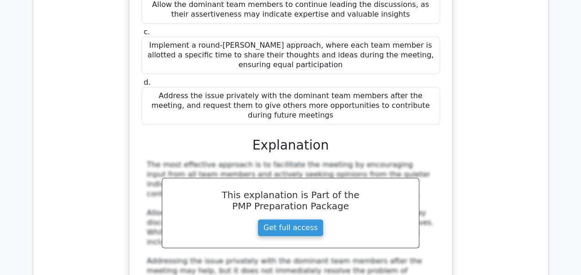
scroll to position [7253, 0]
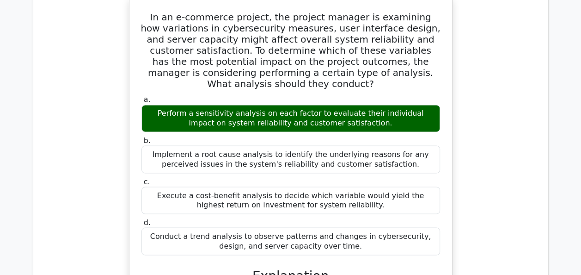
scroll to position [7716, 0]
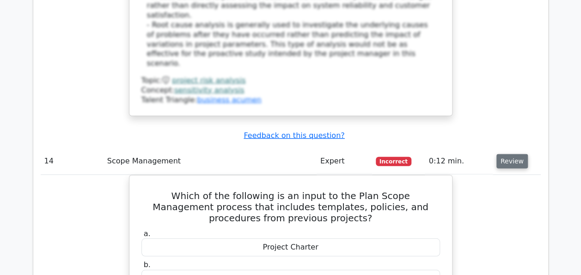
scroll to position [8252, 0]
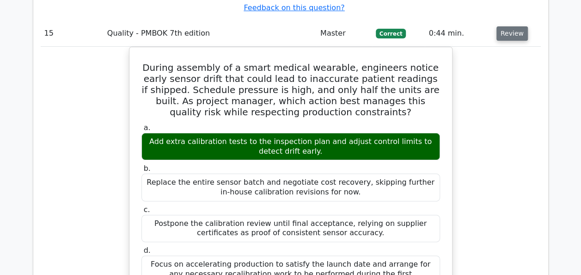
scroll to position [8770, 0]
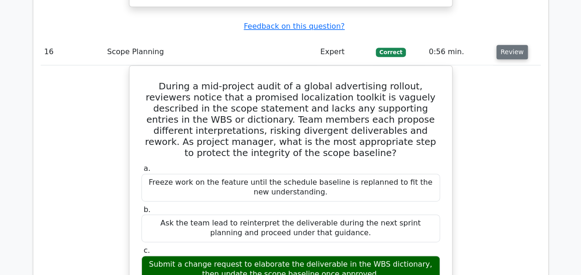
scroll to position [9288, 0]
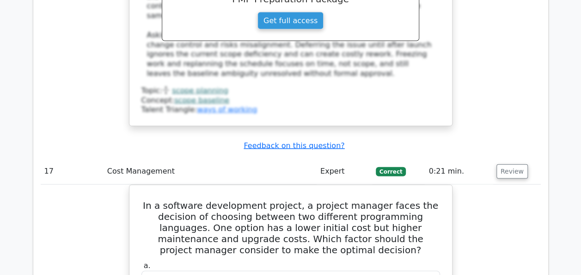
scroll to position [9677, 0]
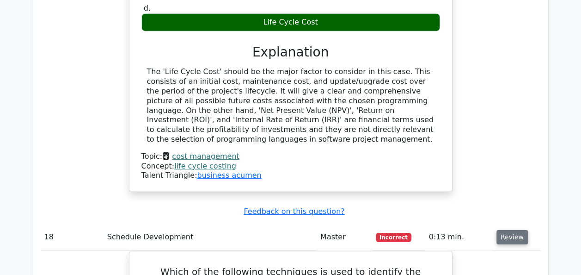
scroll to position [10029, 0]
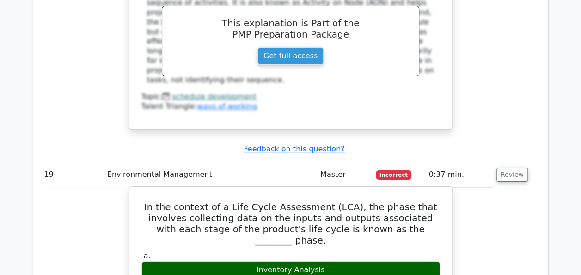
scroll to position [10491, 0]
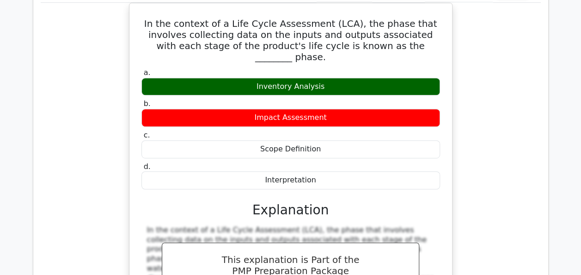
scroll to position [10676, 0]
